Goal: Information Seeking & Learning: Learn about a topic

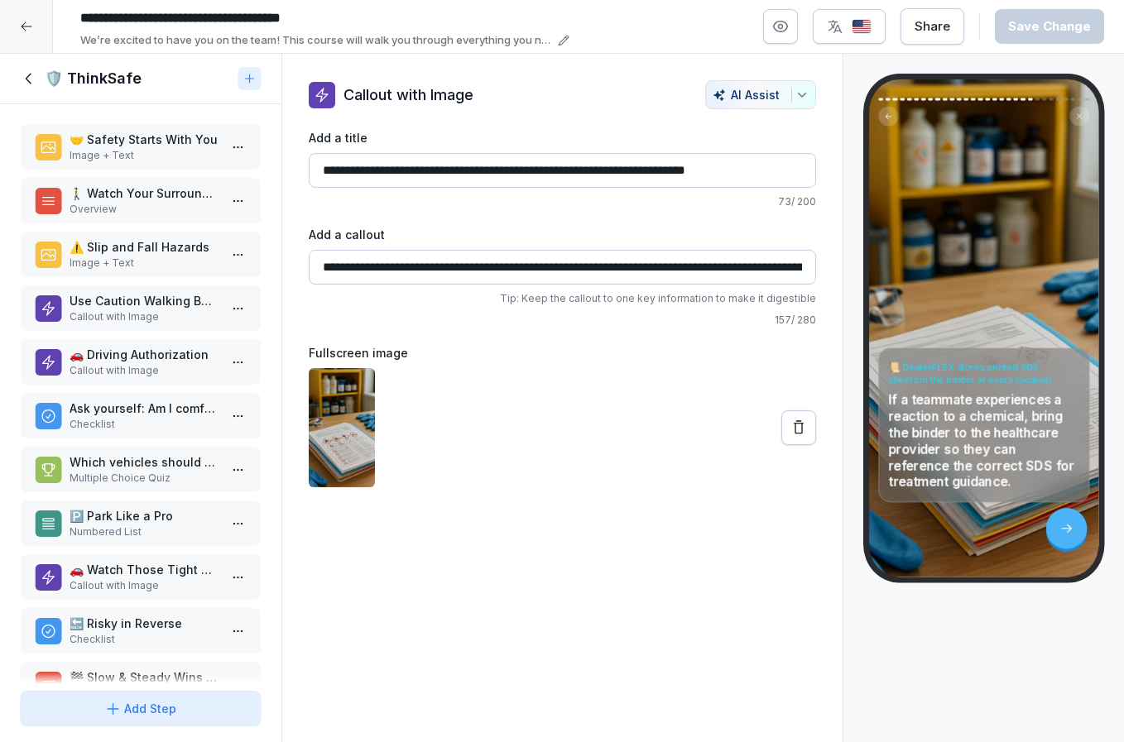
click at [16, 23] on div at bounding box center [26, 26] width 53 height 53
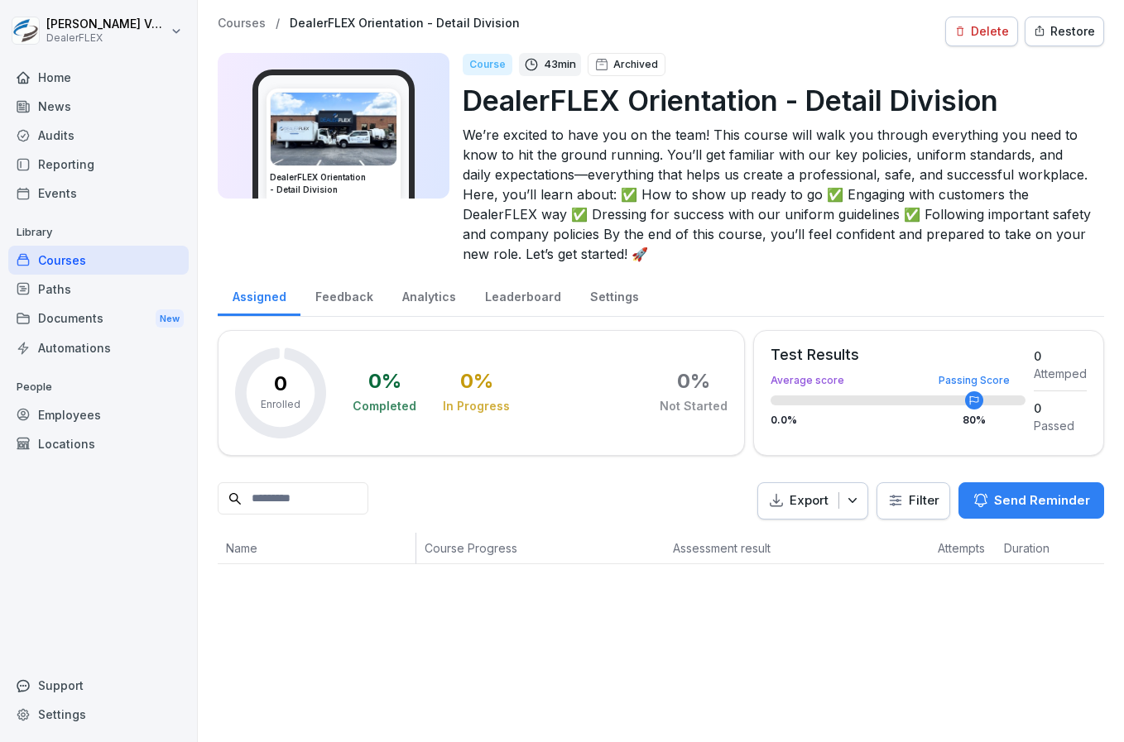
click at [64, 268] on div "Courses" at bounding box center [98, 260] width 180 height 29
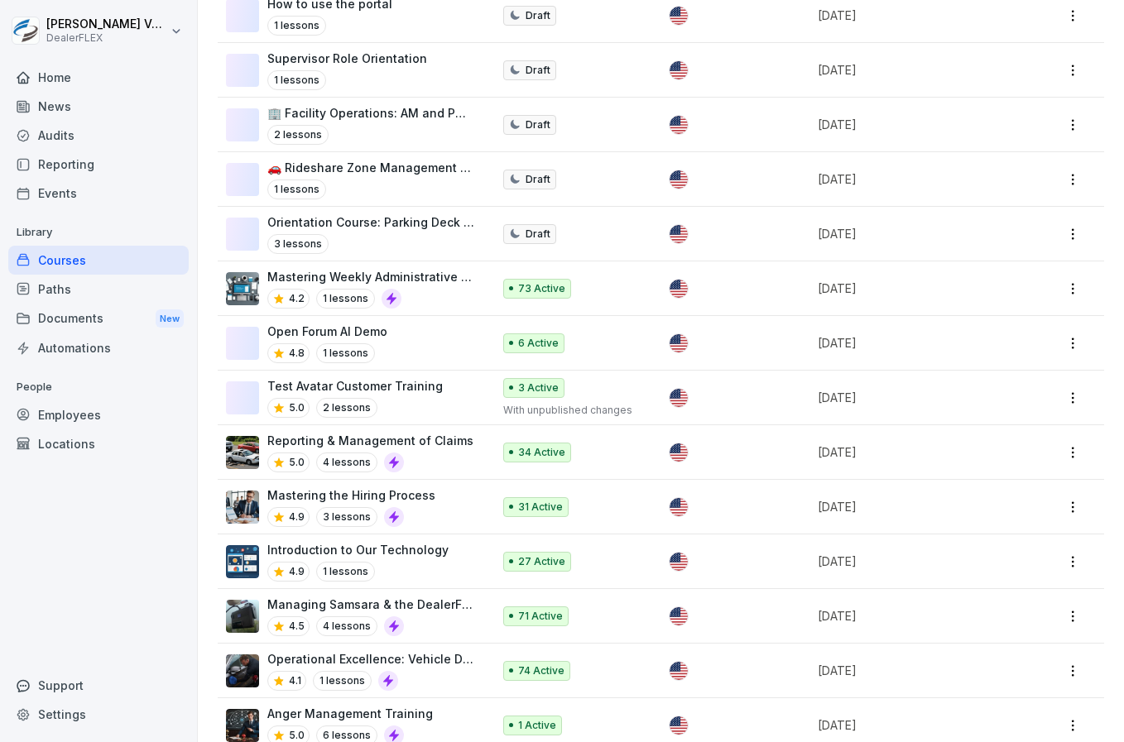
scroll to position [907, 0]
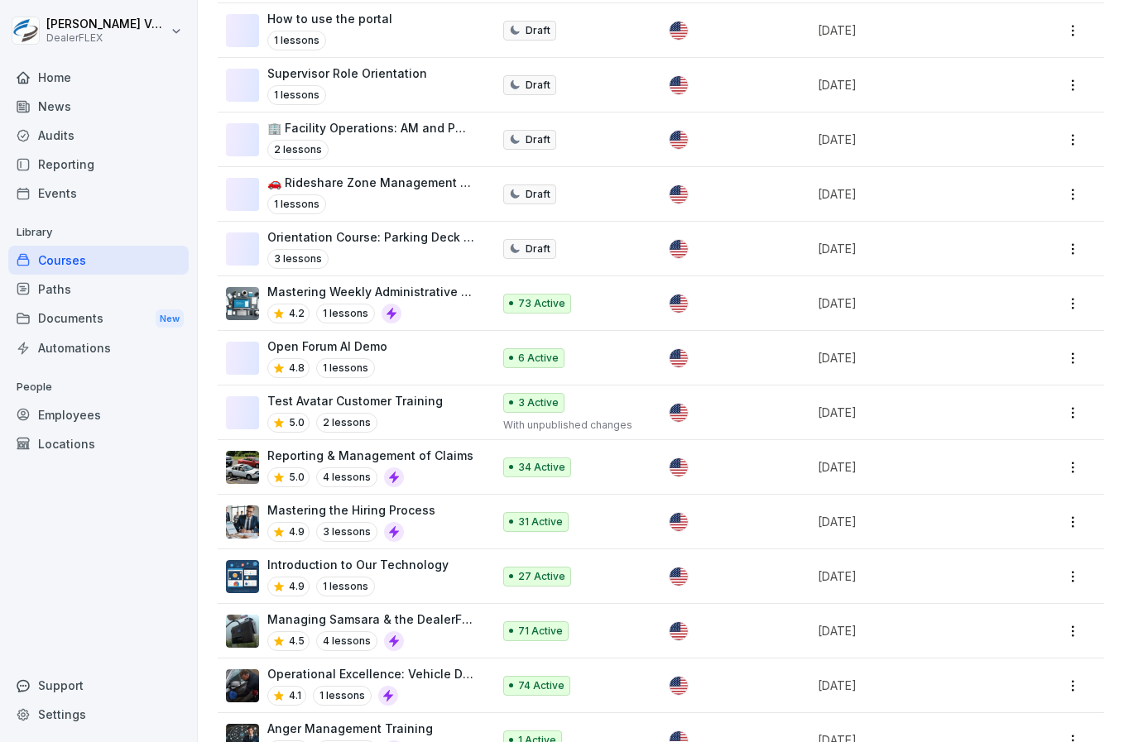
click at [466, 298] on p "Mastering Weekly Administrative Tasks" at bounding box center [371, 291] width 208 height 17
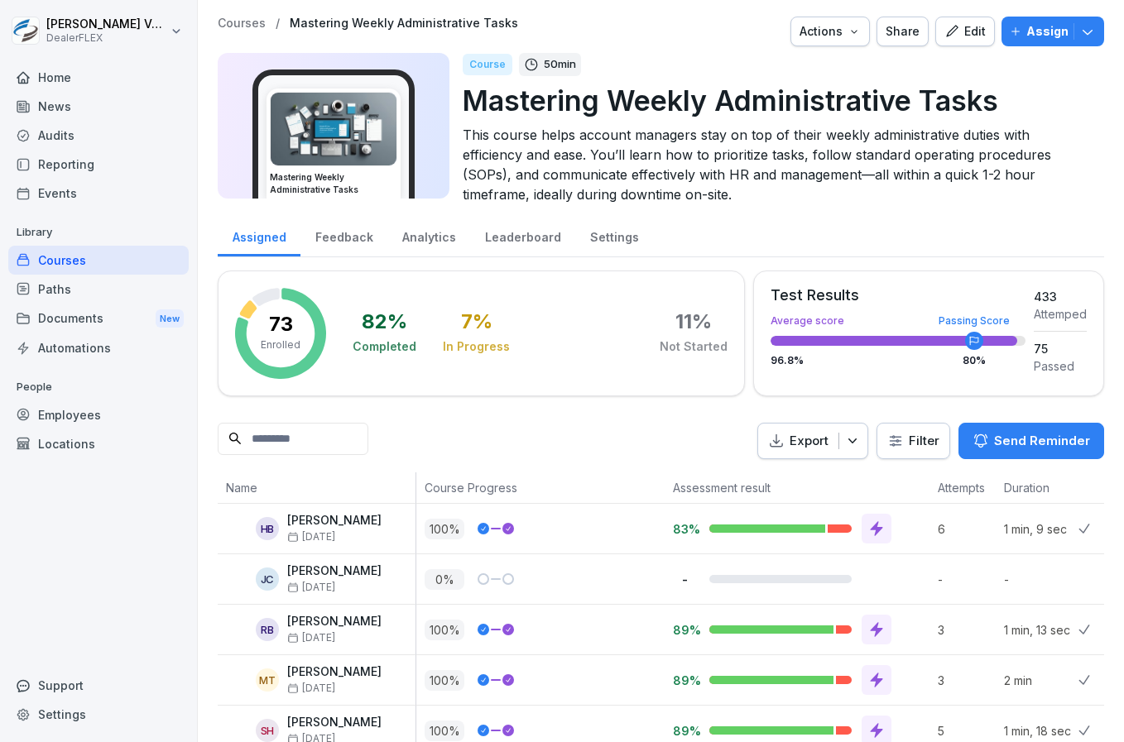
click at [944, 31] on icon "button" at bounding box center [951, 31] width 15 height 15
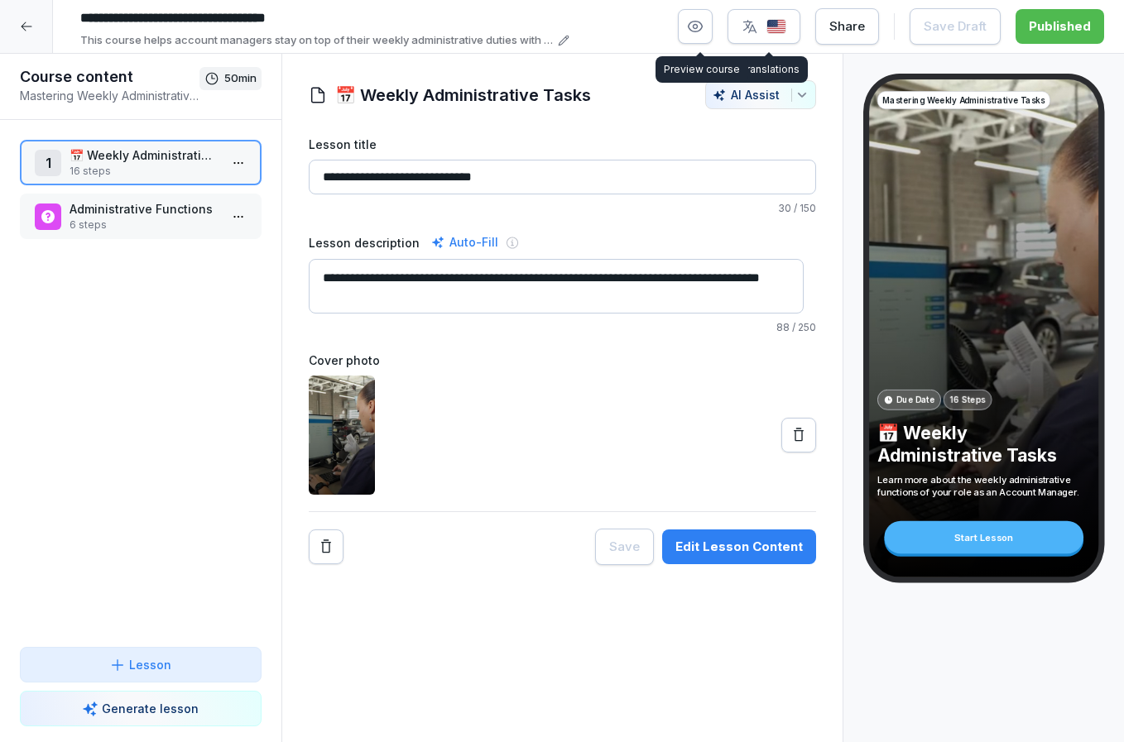
click at [689, 34] on button "button" at bounding box center [695, 26] width 35 height 35
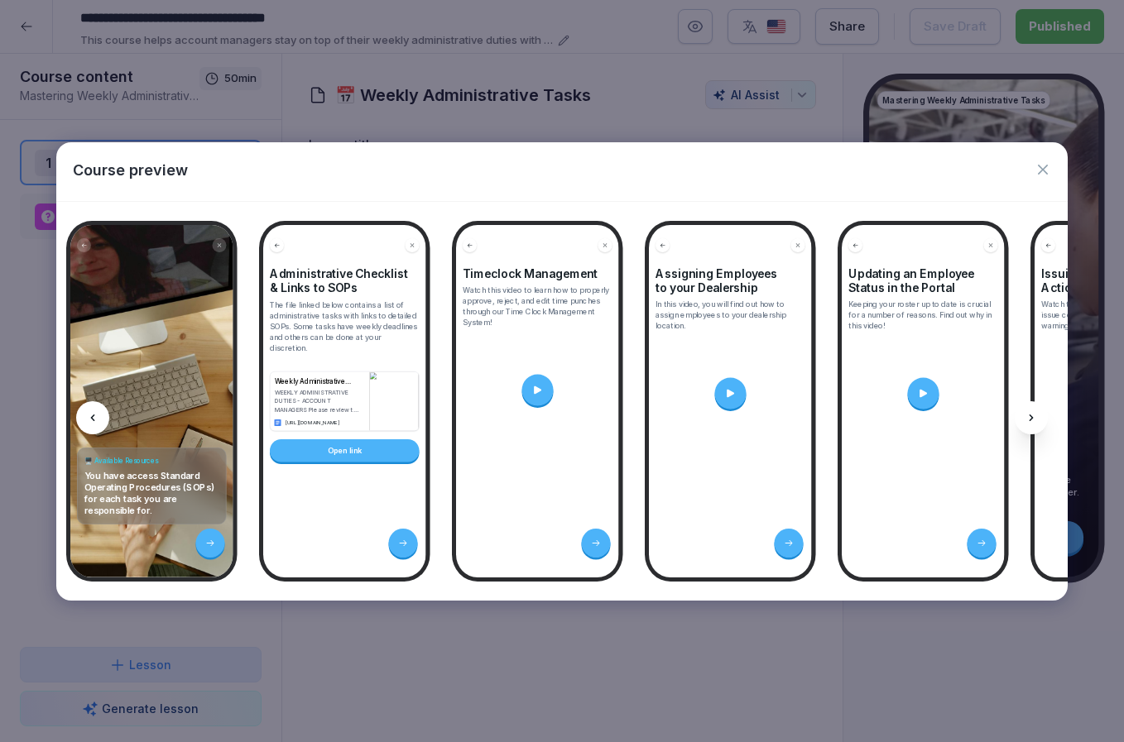
scroll to position [0, 611]
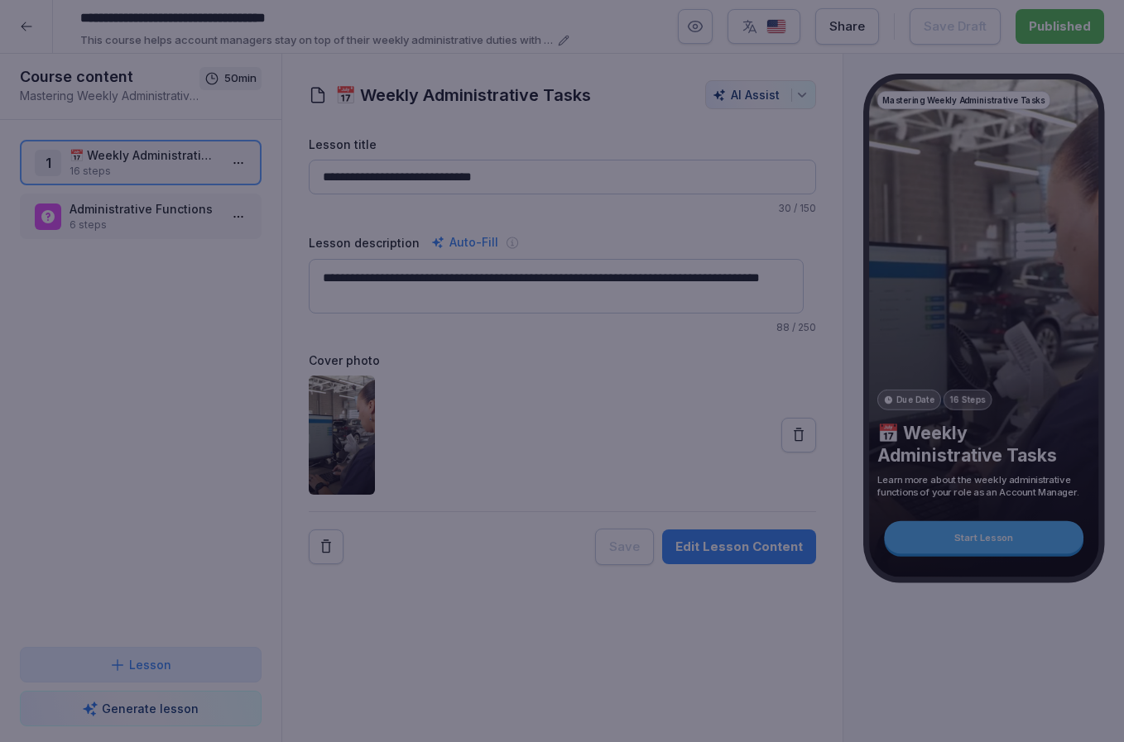
click at [504, 93] on div at bounding box center [562, 371] width 1124 height 742
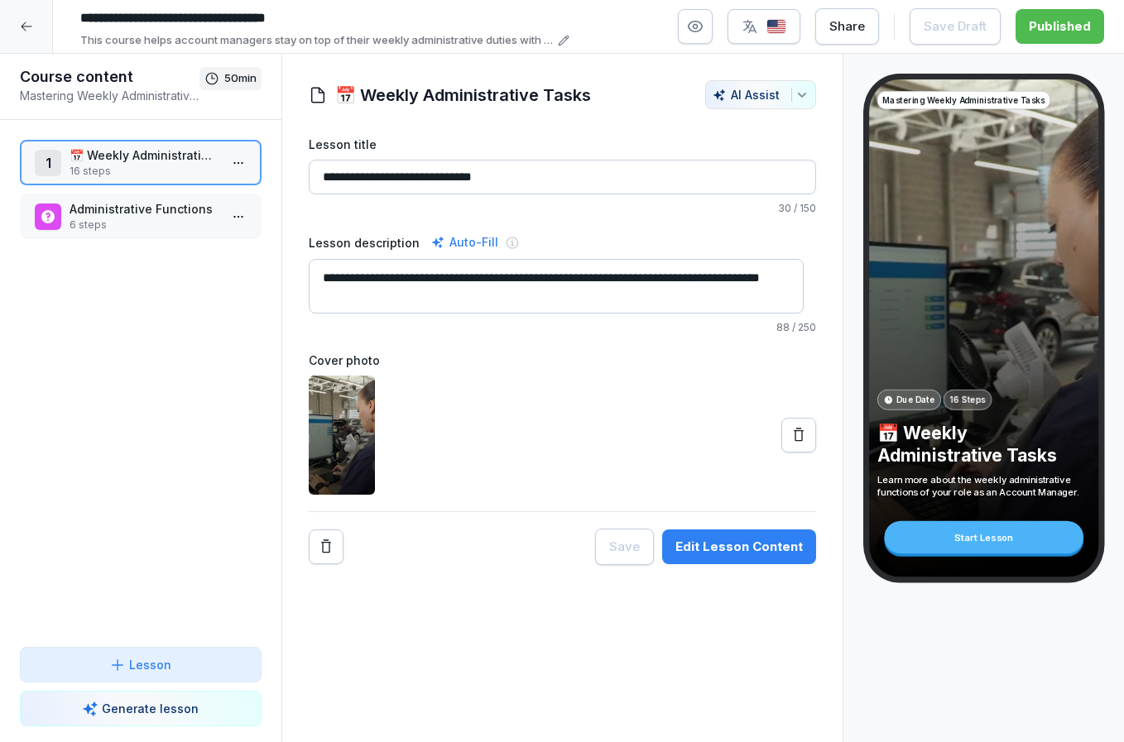
click at [180, 161] on p "📅 Weekly Administrative Tasks" at bounding box center [144, 154] width 149 height 17
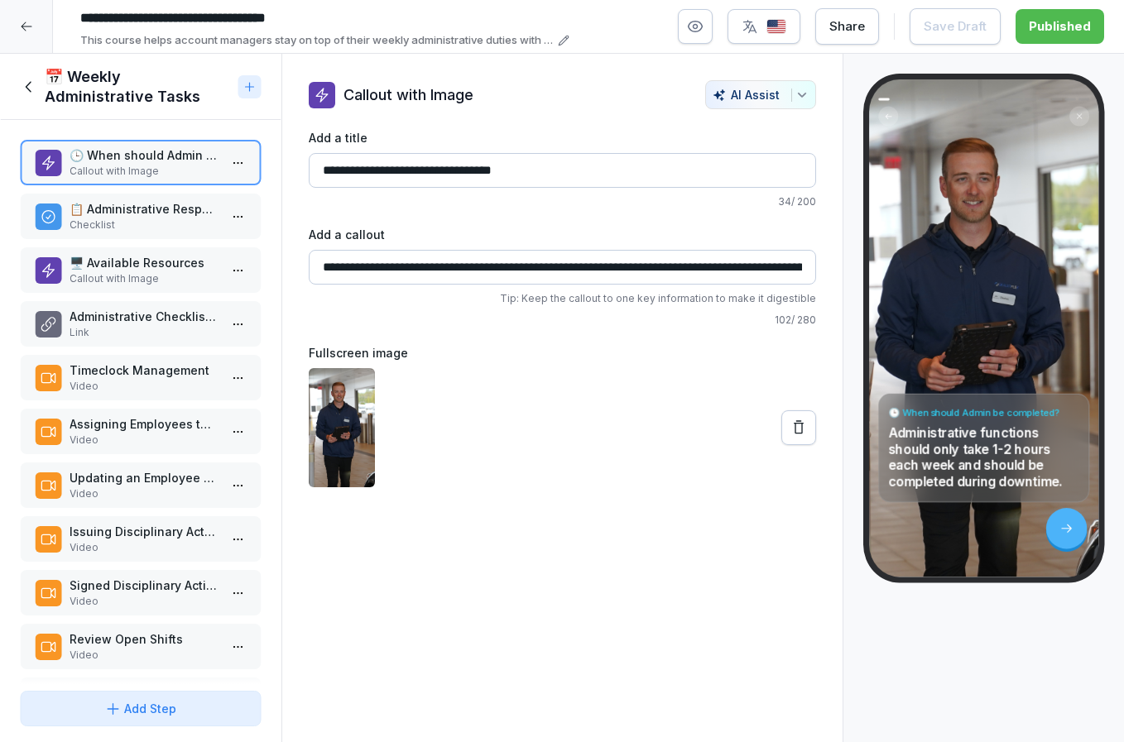
click at [112, 541] on p "Video" at bounding box center [144, 547] width 149 height 15
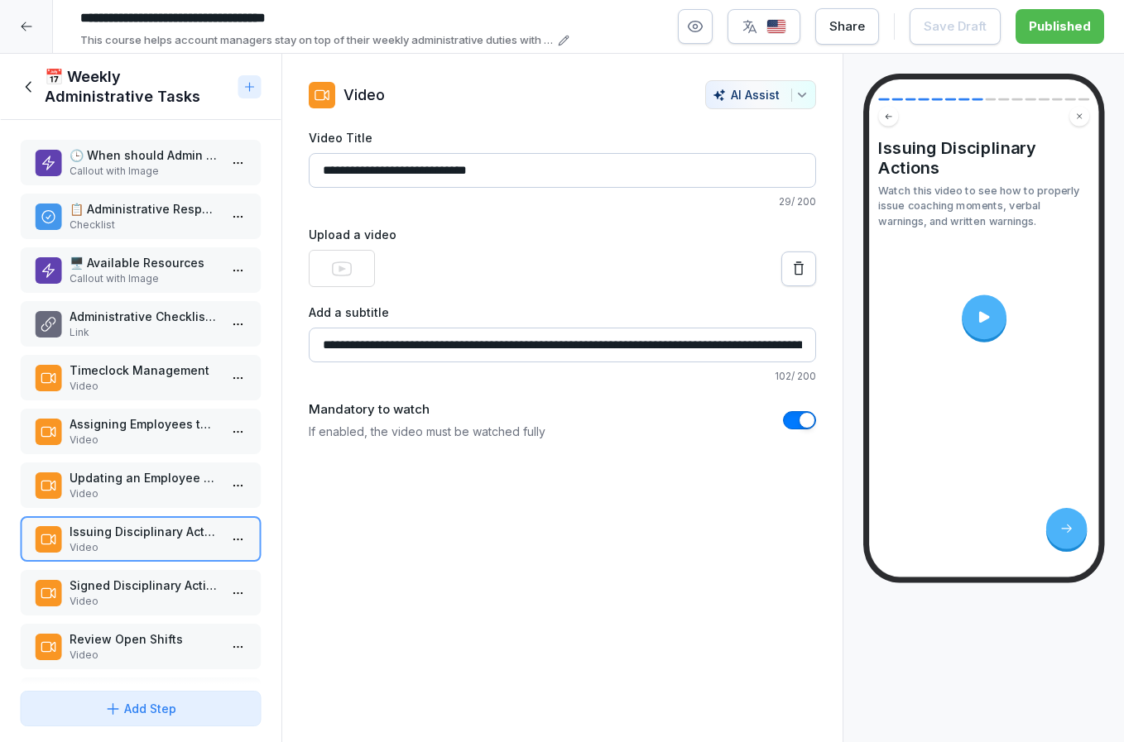
click at [965, 318] on div at bounding box center [983, 317] width 45 height 45
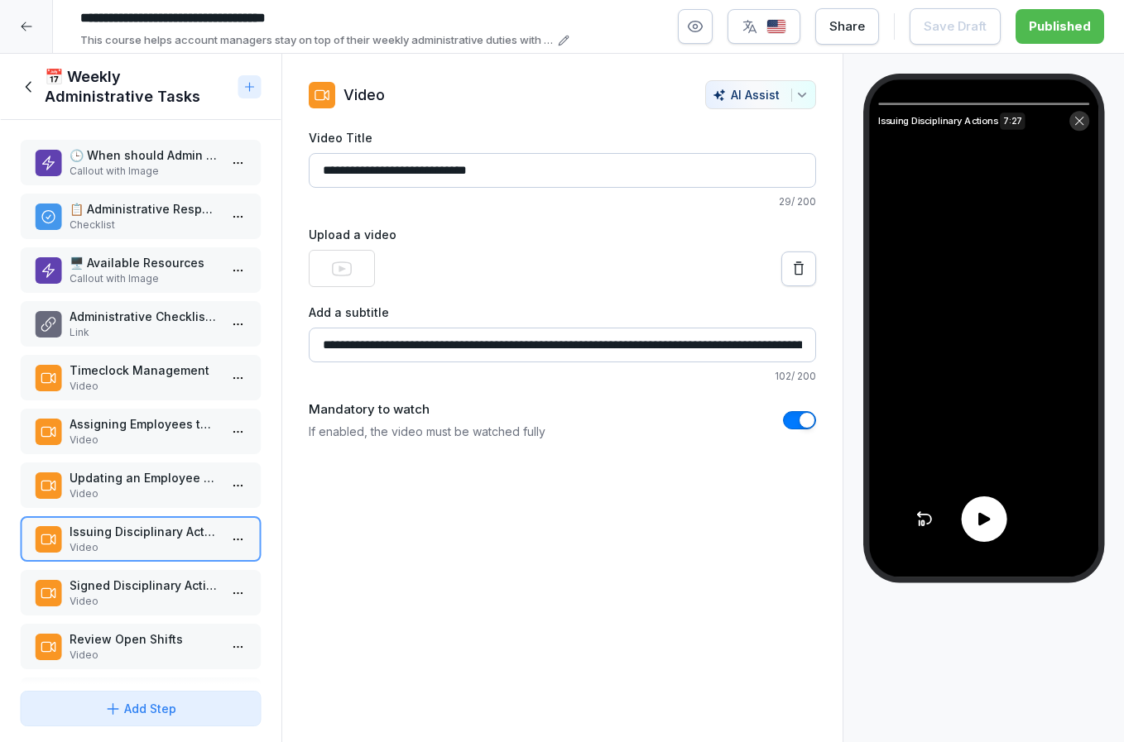
click at [981, 526] on icon at bounding box center [983, 519] width 19 height 19
click at [943, 320] on video at bounding box center [983, 327] width 229 height 497
click at [553, 252] on div at bounding box center [562, 268] width 507 height 37
click at [345, 270] on icon at bounding box center [342, 269] width 20 height 20
click at [148, 531] on p "Issuing Disciplinary Actions" at bounding box center [144, 531] width 149 height 17
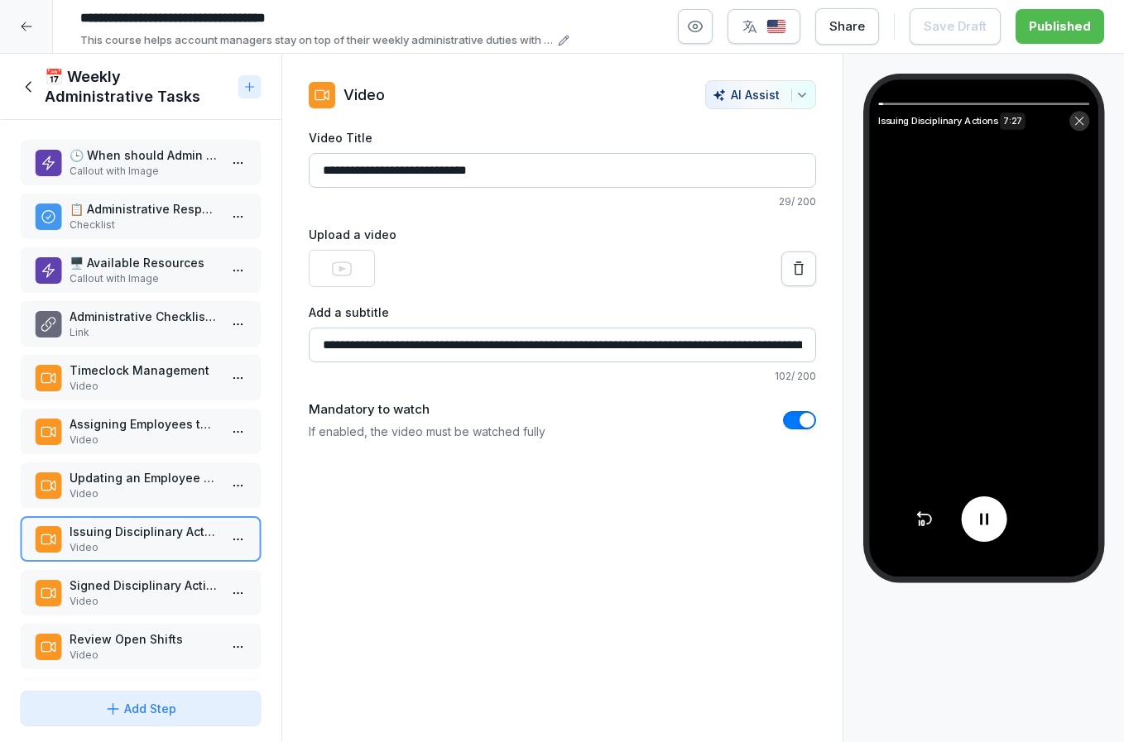
click at [972, 511] on div at bounding box center [984, 520] width 46 height 46
click at [77, 608] on p "Video" at bounding box center [144, 601] width 149 height 15
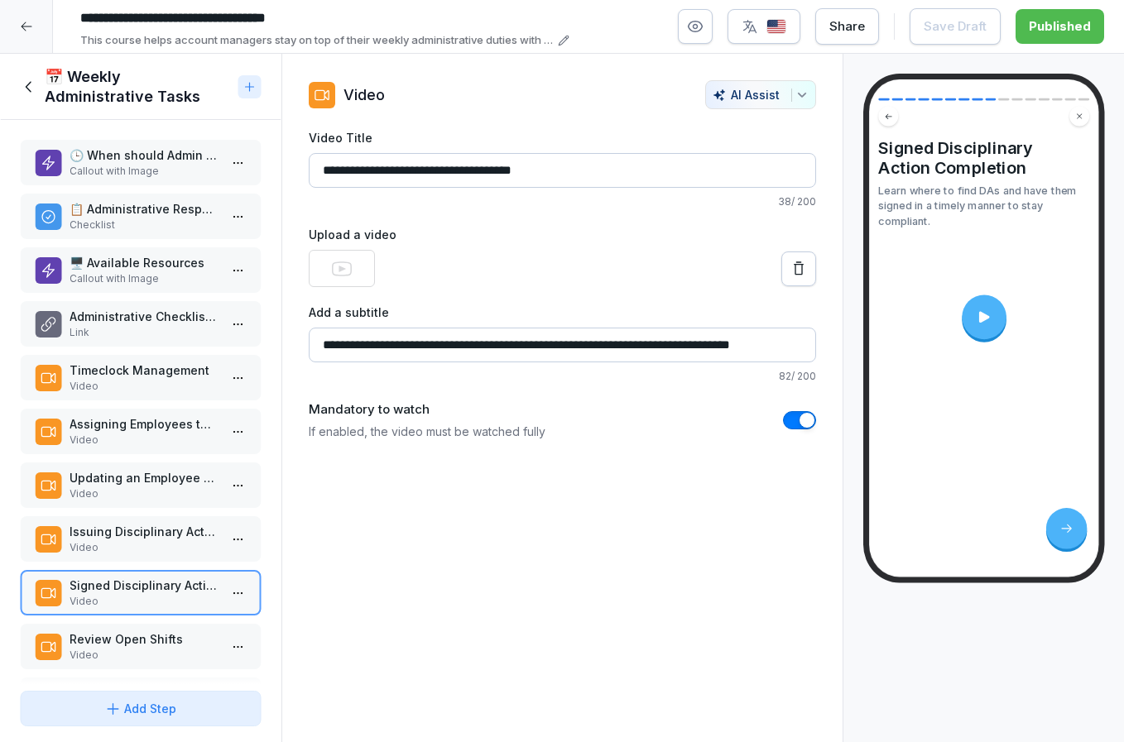
click at [968, 329] on div at bounding box center [983, 317] width 45 height 45
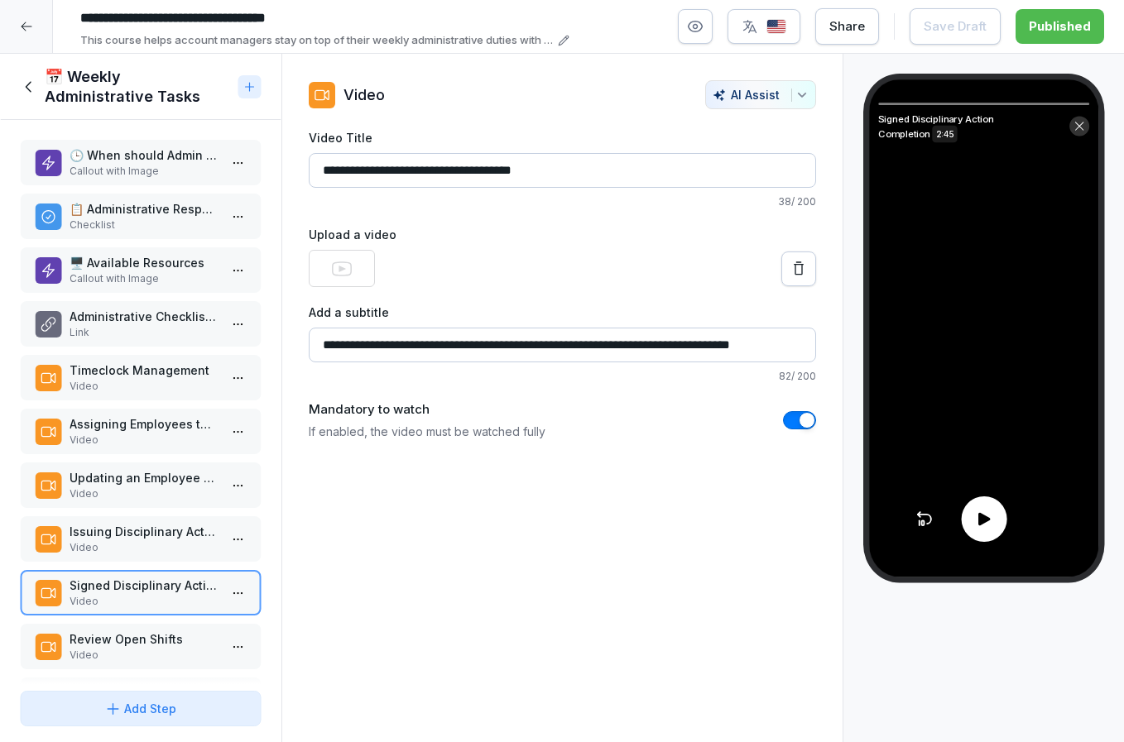
click at [987, 517] on icon at bounding box center [983, 519] width 12 height 12
click at [967, 329] on video at bounding box center [983, 327] width 229 height 497
click at [149, 539] on p "Issuing Disciplinary Actions" at bounding box center [144, 531] width 149 height 17
